Goal: Find specific page/section: Find specific page/section

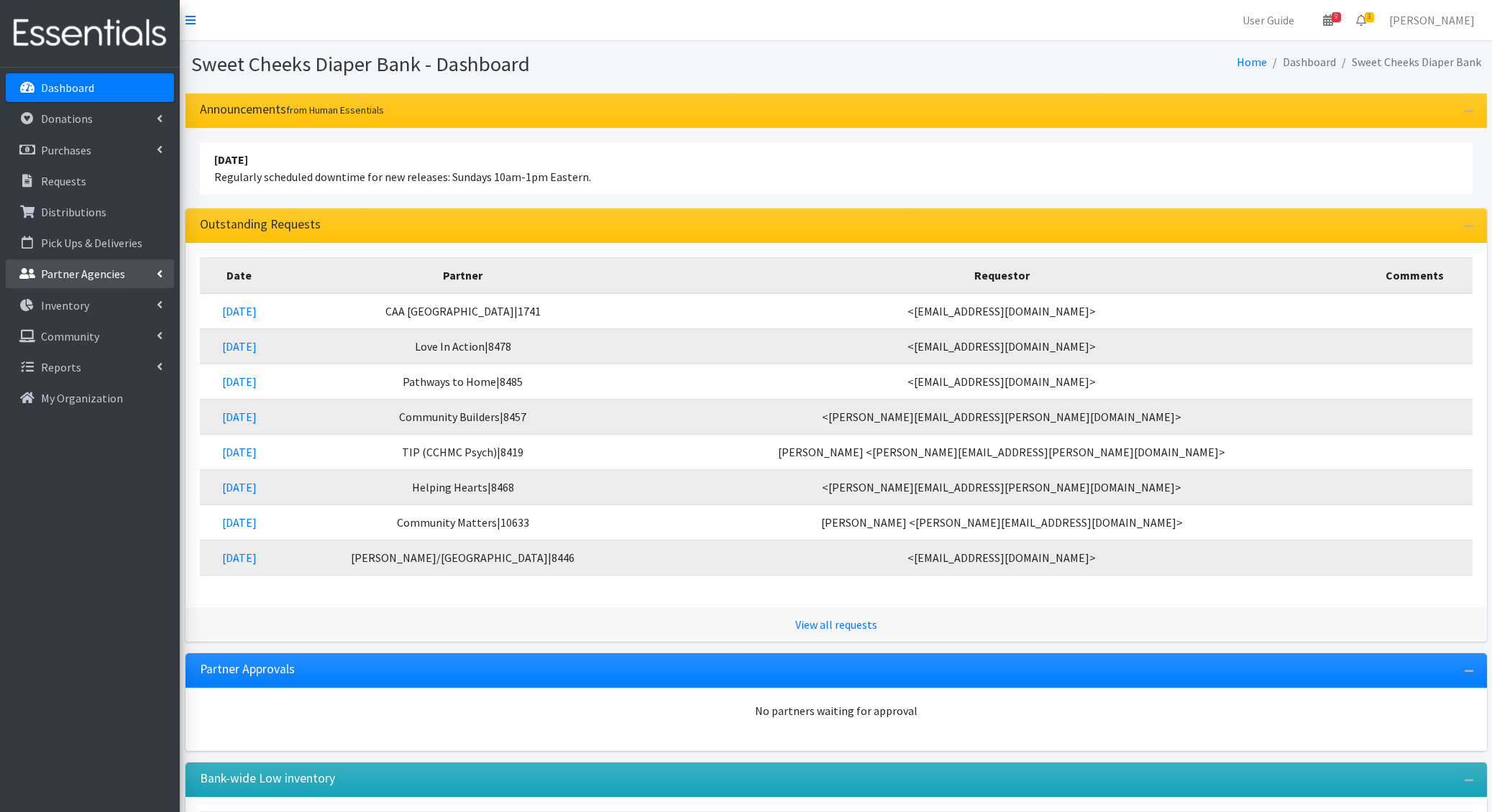
click at [69, 270] on p "Partner Agencies" at bounding box center [83, 273] width 84 height 15
click at [67, 205] on p "Distributions" at bounding box center [73, 211] width 65 height 15
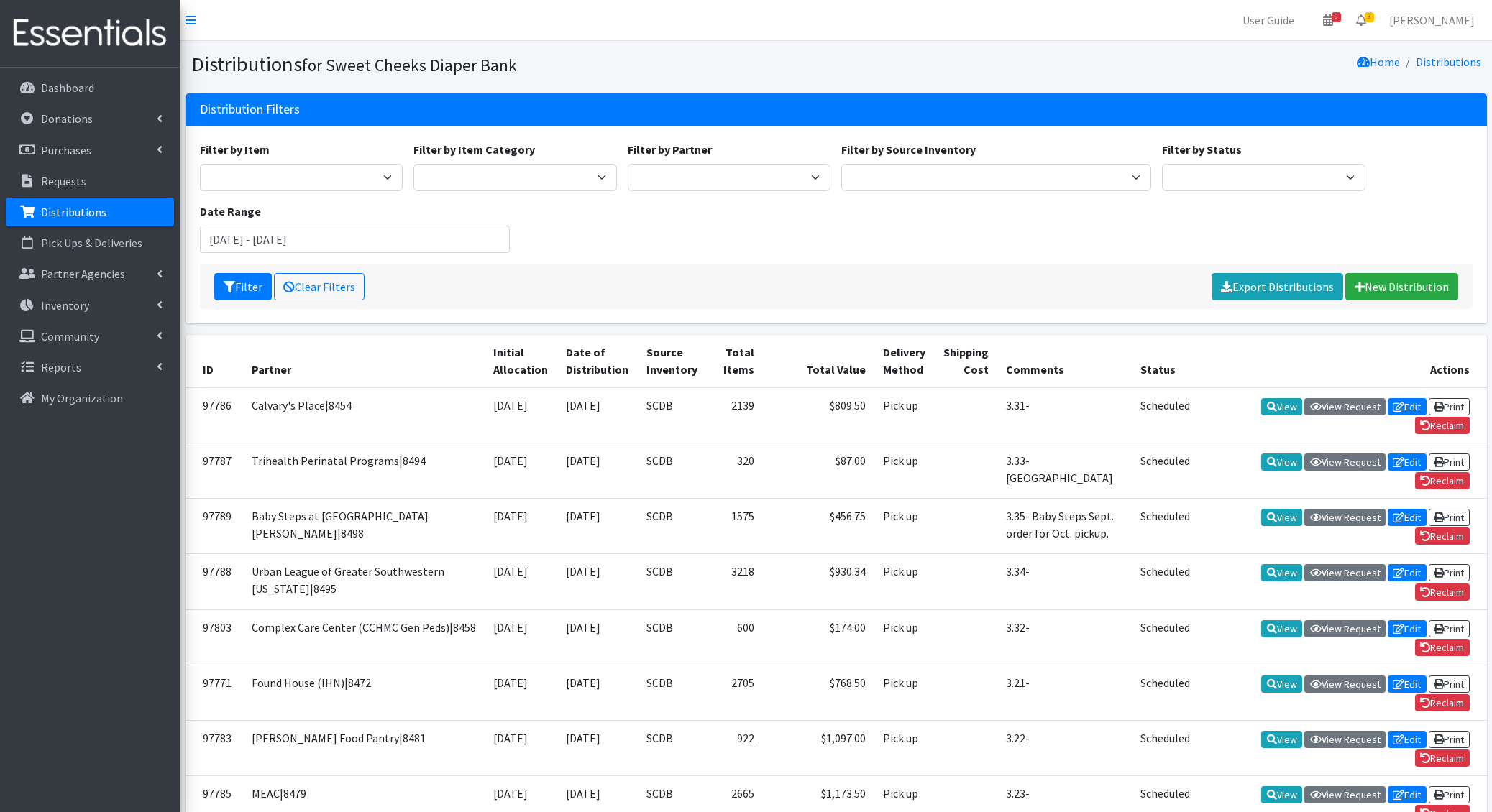
click at [664, 244] on div "Filter by Item Adult Briefs - Generic Large Adult Briefs - Generic Medium Adult…" at bounding box center [835, 202] width 1284 height 123
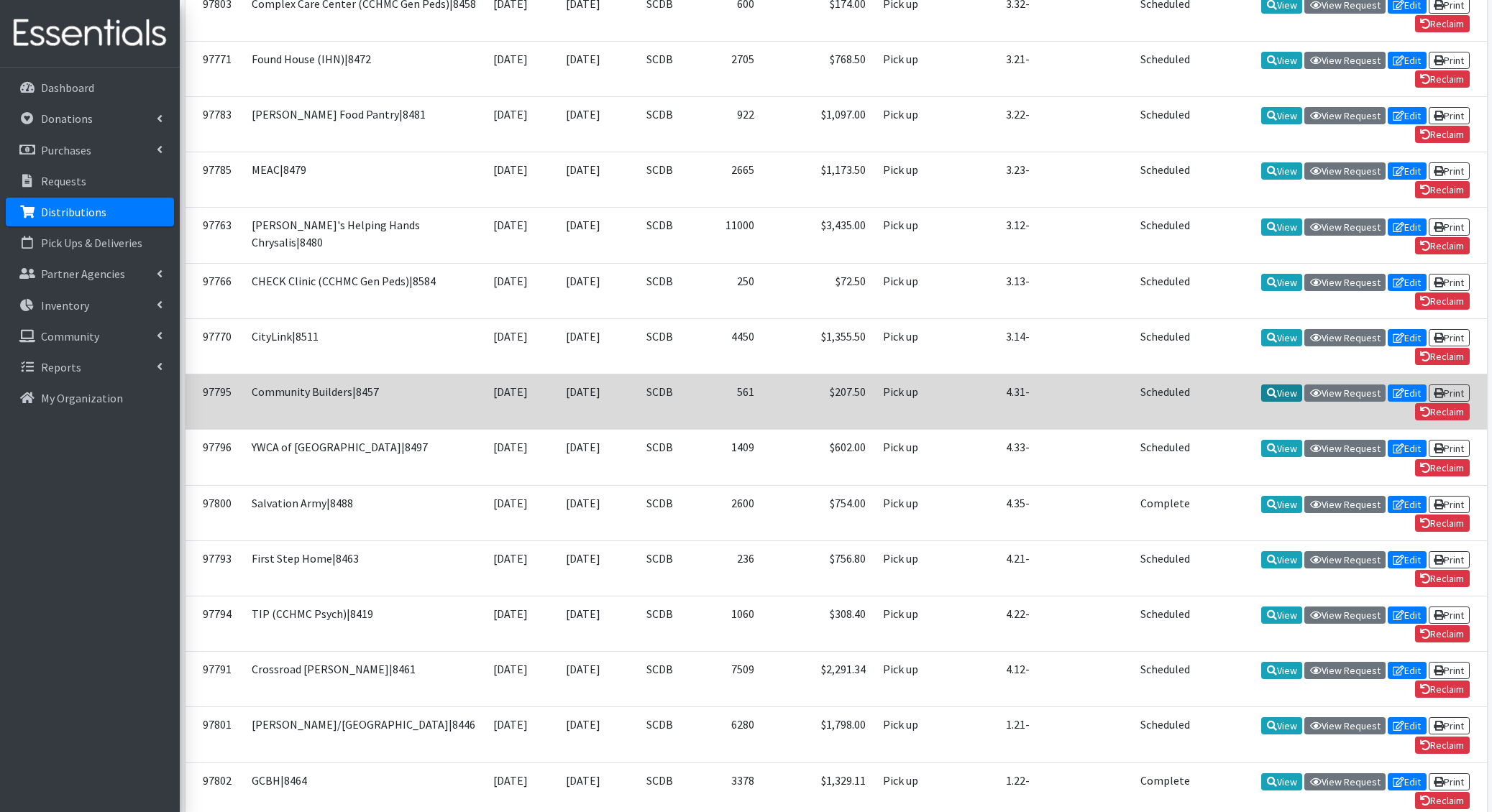
click at [1278, 390] on link "View" at bounding box center [1281, 393] width 41 height 18
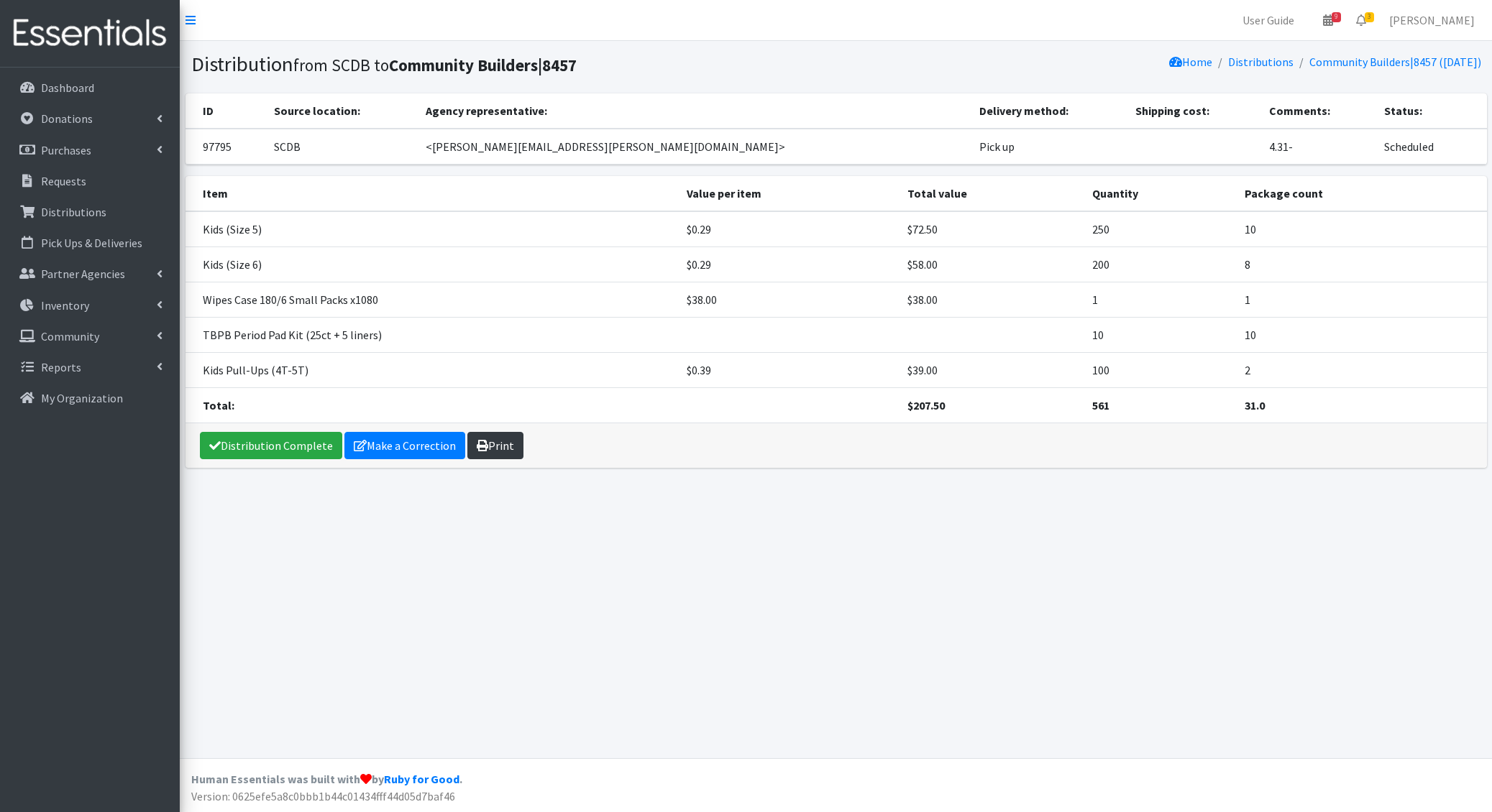
click at [500, 436] on link "Print" at bounding box center [495, 446] width 56 height 28
